Goal: Task Accomplishment & Management: Manage account settings

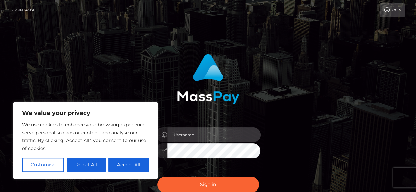
click at [195, 137] on input "text" at bounding box center [213, 134] width 93 height 15
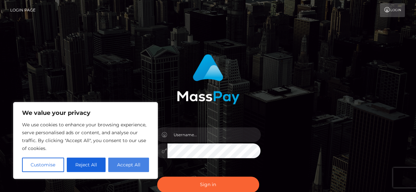
click at [129, 165] on button "Accept All" at bounding box center [128, 165] width 41 height 14
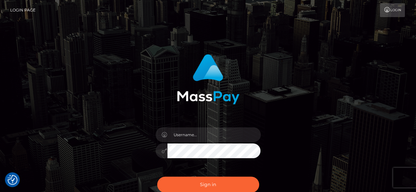
checkbox input "true"
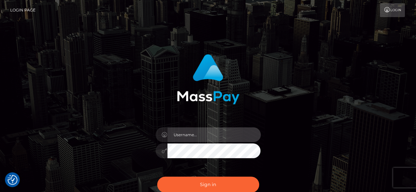
click at [191, 135] on input "text" at bounding box center [213, 134] width 93 height 15
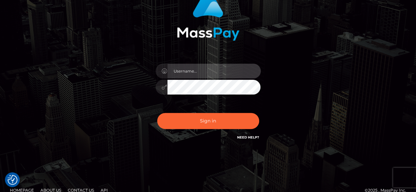
scroll to position [66, 0]
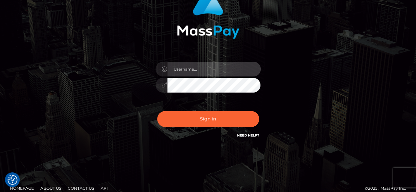
click at [195, 73] on input "text" at bounding box center [213, 69] width 93 height 15
type input "cecilleofanis@gmail.com"
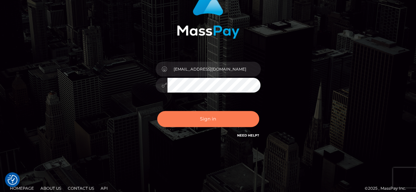
click at [217, 120] on button "Sign in" at bounding box center [208, 119] width 102 height 16
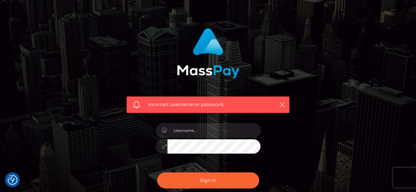
scroll to position [66, 0]
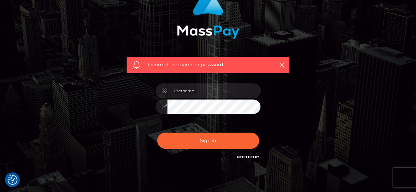
click at [246, 158] on link "Need Help?" at bounding box center [248, 157] width 22 height 4
click at [246, 157] on link "Need Help?" at bounding box center [248, 157] width 22 height 4
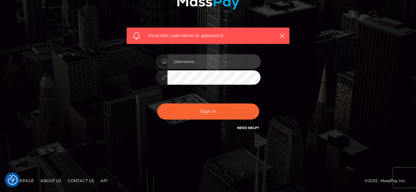
click at [196, 62] on input "text" at bounding box center [213, 61] width 93 height 15
type input "[EMAIL_ADDRESS][DOMAIN_NAME]"
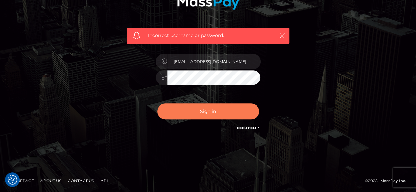
click at [212, 117] on button "Sign in" at bounding box center [208, 111] width 102 height 16
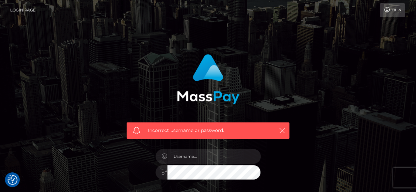
click at [391, 9] on link "Login" at bounding box center [391, 10] width 25 height 14
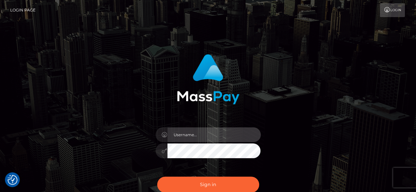
click at [226, 132] on input "text" at bounding box center [213, 134] width 93 height 15
type input "[EMAIL_ADDRESS][DOMAIN_NAME]"
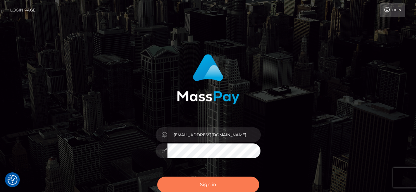
click at [205, 183] on button "Sign in" at bounding box center [208, 185] width 102 height 16
